Goal: Transaction & Acquisition: Purchase product/service

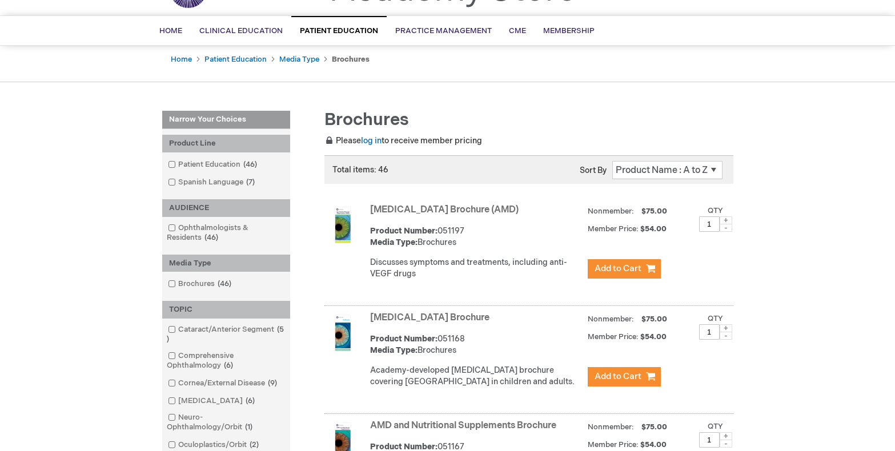
scroll to position [204, 0]
click at [409, 205] on link "[MEDICAL_DATA] Brochure (AMD)" at bounding box center [444, 210] width 149 height 11
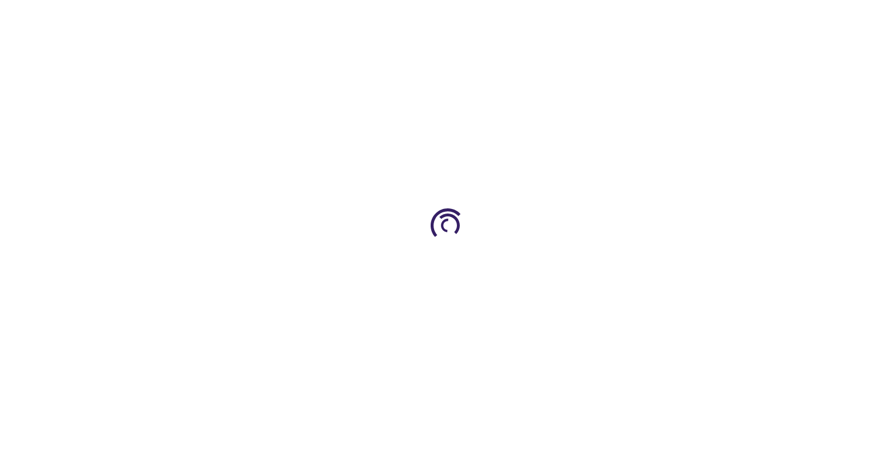
type input "1"
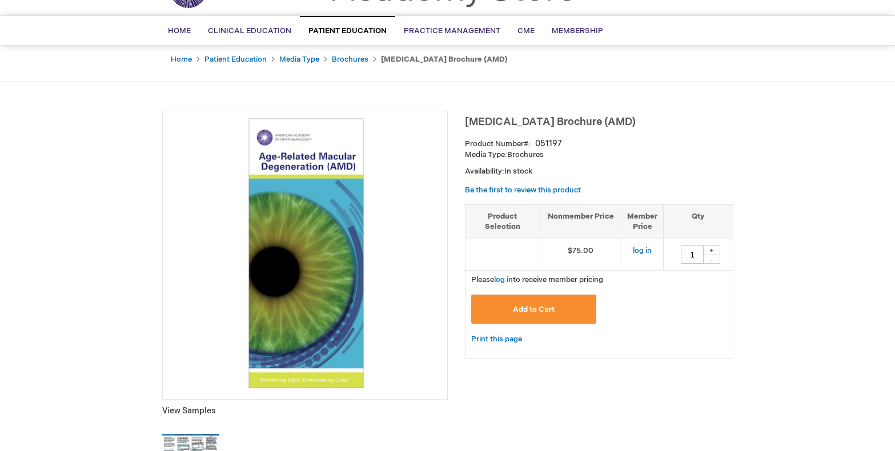
scroll to position [136, 0]
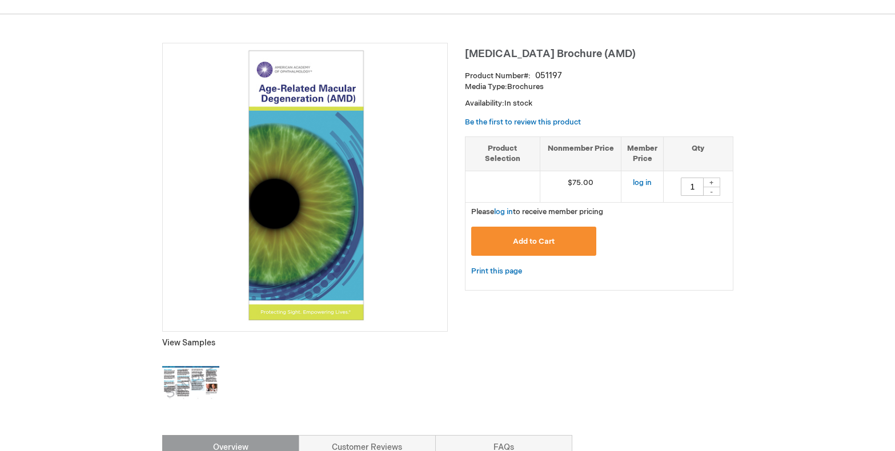
click at [195, 398] on img at bounding box center [190, 383] width 57 height 57
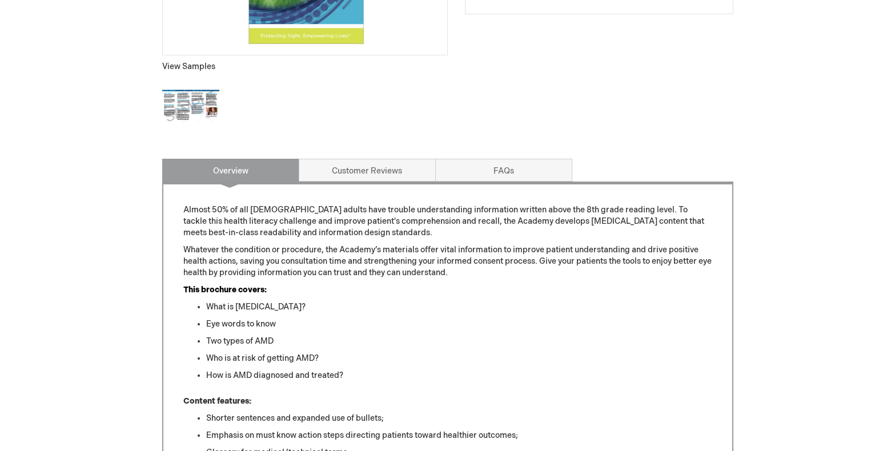
scroll to position [210, 0]
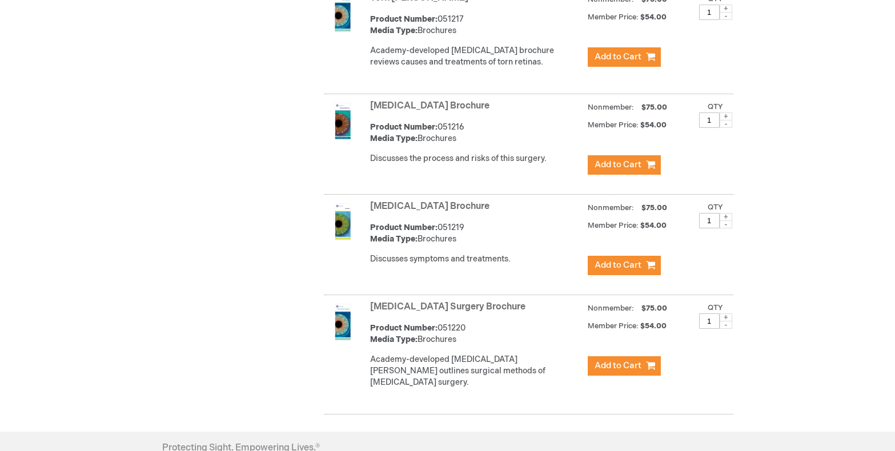
scroll to position [4808, 0]
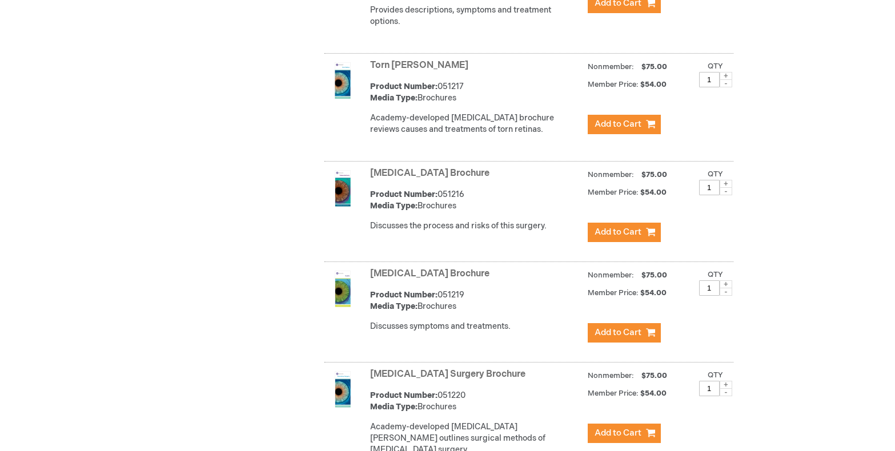
click at [726, 381] on span at bounding box center [726, 385] width 13 height 8
click at [726, 388] on span at bounding box center [726, 392] width 13 height 8
type input "1"
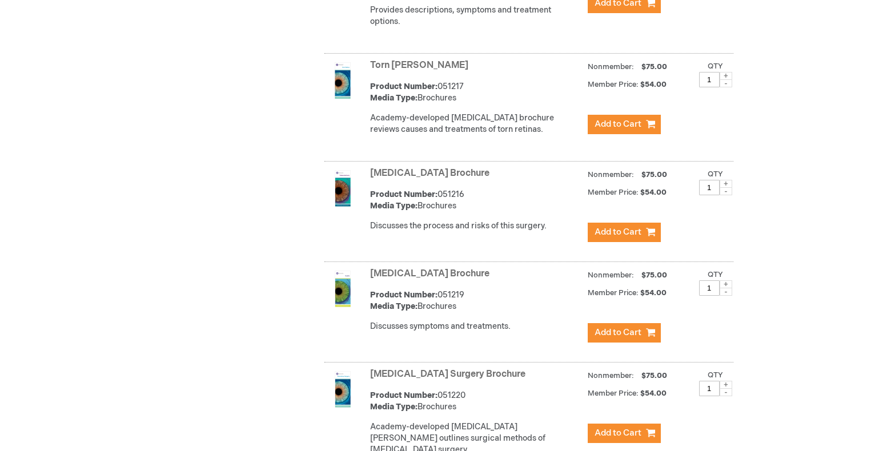
click at [726, 388] on span at bounding box center [726, 392] width 13 height 8
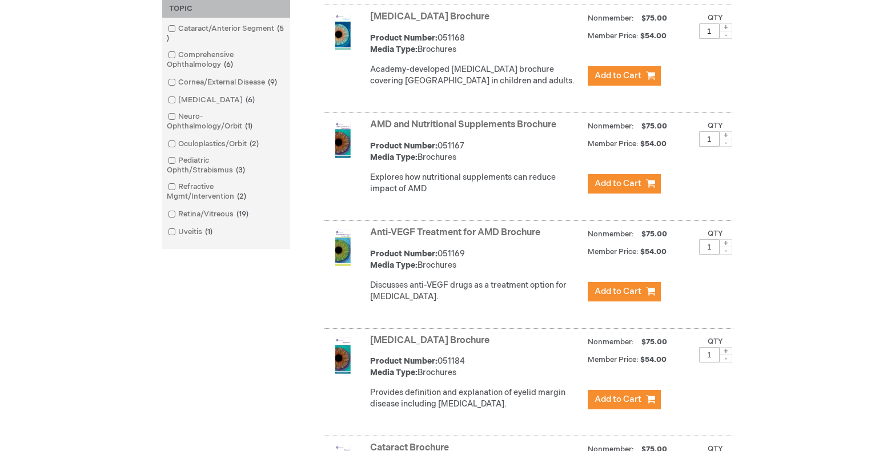
scroll to position [0, 0]
